Goal: Find contact information: Find contact information

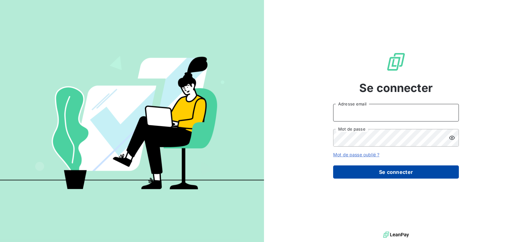
type input "anthony@agences-hd.fr"
click at [388, 171] on button "Se connecter" at bounding box center [396, 172] width 126 height 13
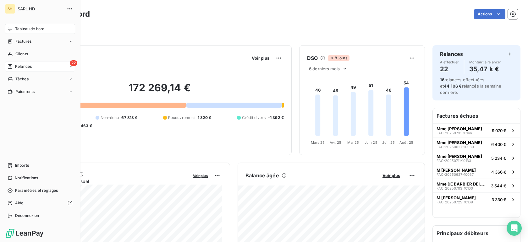
click at [31, 64] on span "Relances" at bounding box center [23, 67] width 17 height 6
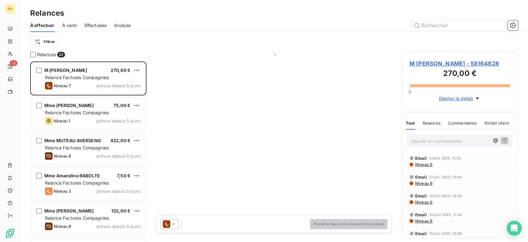
scroll to position [181, 116]
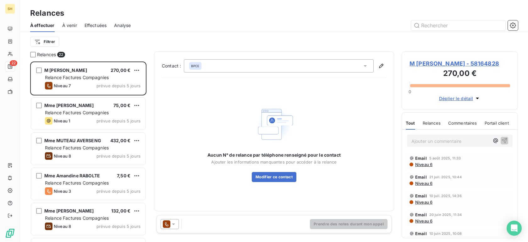
click at [73, 27] on span "À venir" at bounding box center [69, 25] width 15 height 6
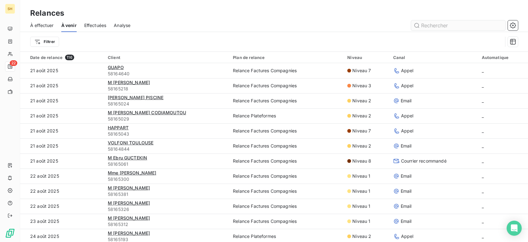
click at [436, 21] on input "text" at bounding box center [458, 25] width 94 height 10
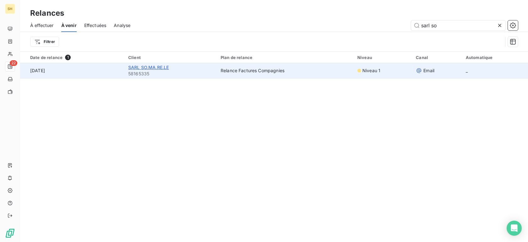
type input "sarl so"
click at [145, 66] on span "SARL SO.MA.RE.LE" at bounding box center [148, 67] width 41 height 5
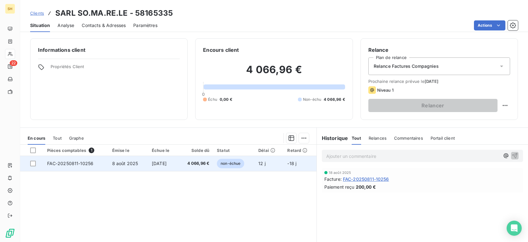
click at [75, 162] on span "FAC-20250811-10256" at bounding box center [70, 163] width 47 height 5
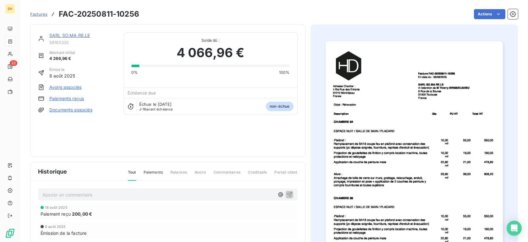
click at [74, 110] on link "Documents associés" at bounding box center [70, 110] width 43 height 6
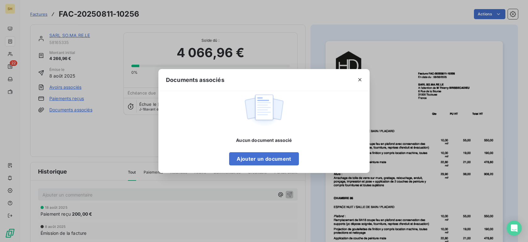
click at [89, 128] on div "Documents associés Aucun document associé Ajouter un document" at bounding box center [264, 121] width 528 height 242
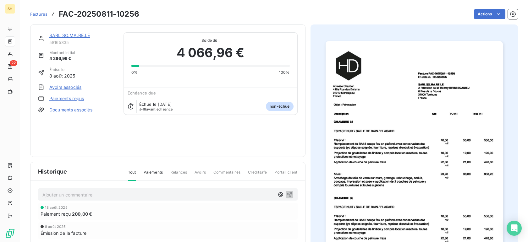
click at [73, 36] on link "SARL SO.MA.RE.LE" at bounding box center [69, 35] width 41 height 5
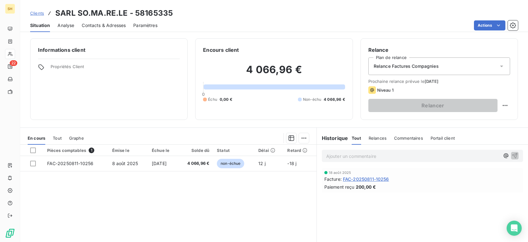
click at [110, 26] on span "Contacts & Adresses" at bounding box center [104, 25] width 44 height 6
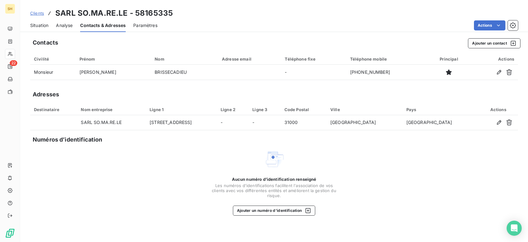
click at [64, 24] on span "Analyse" at bounding box center [64, 25] width 17 height 6
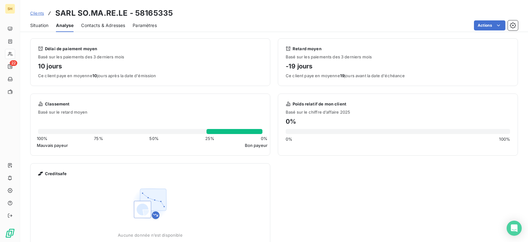
click at [37, 26] on span "Situation" at bounding box center [39, 25] width 18 height 6
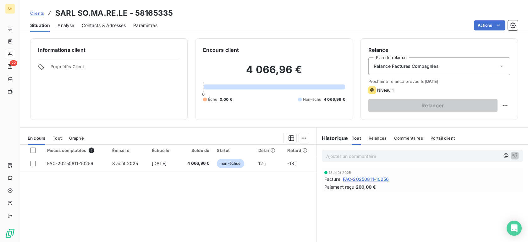
click at [102, 24] on span "Contacts & Adresses" at bounding box center [104, 25] width 44 height 6
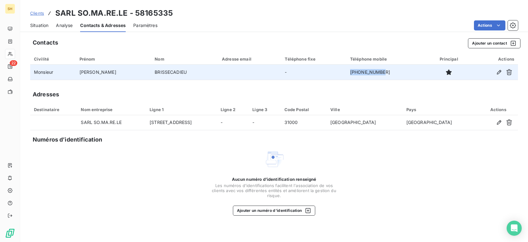
drag, startPoint x: 375, startPoint y: 71, endPoint x: 338, endPoint y: 72, distance: 37.1
click at [346, 72] on td "[PHONE_NUMBER]" at bounding box center [386, 72] width 81 height 15
copy td "[PHONE_NUMBER]"
